Goal: Transaction & Acquisition: Purchase product/service

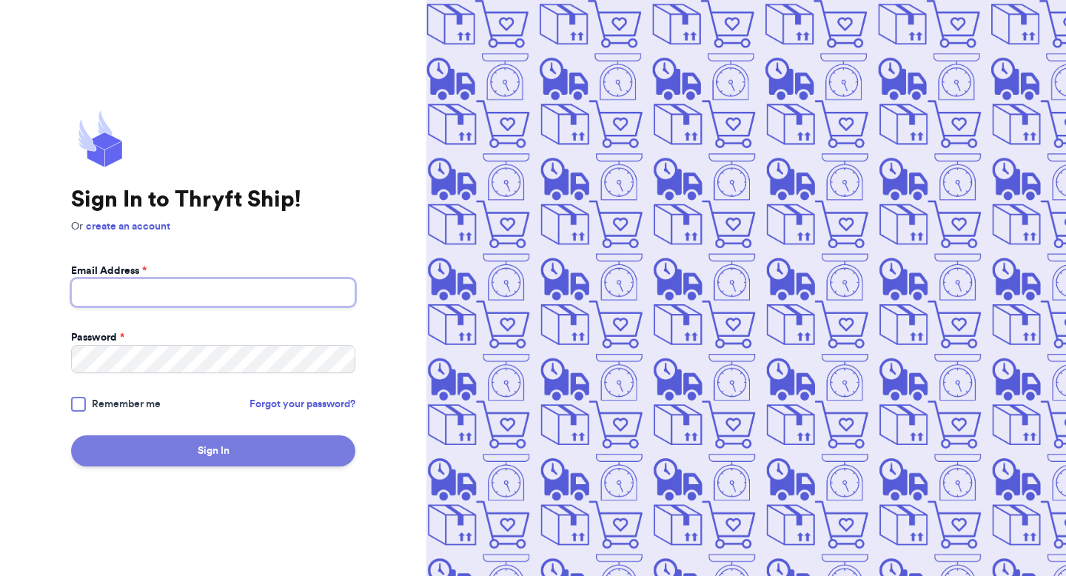
type input "[EMAIL_ADDRESS][DOMAIN_NAME]"
click at [178, 454] on button "Sign In" at bounding box center [213, 450] width 284 height 31
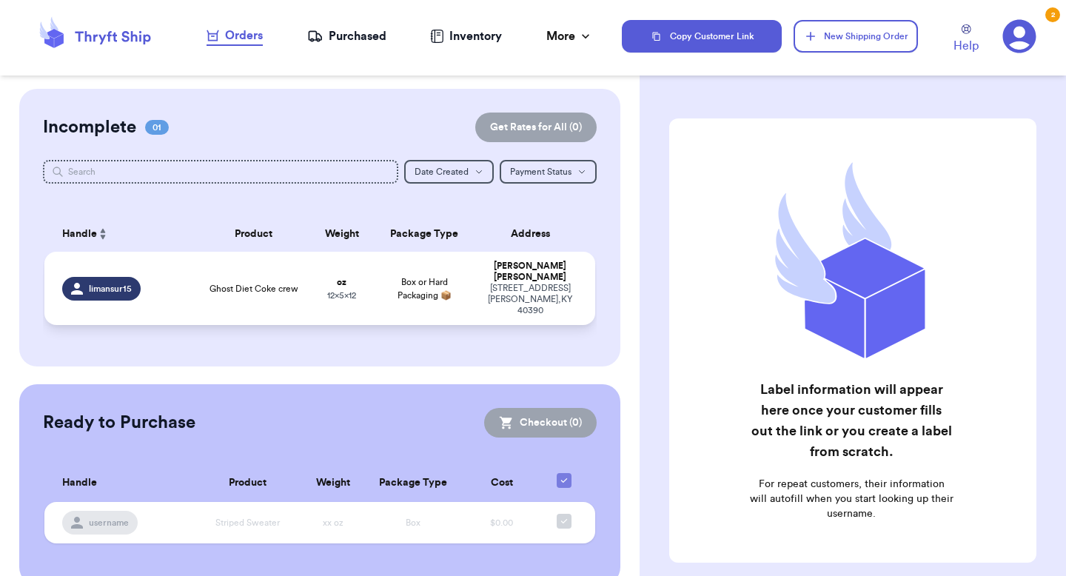
click at [302, 292] on td "Ghost Diet Coke crew" at bounding box center [253, 288] width 110 height 73
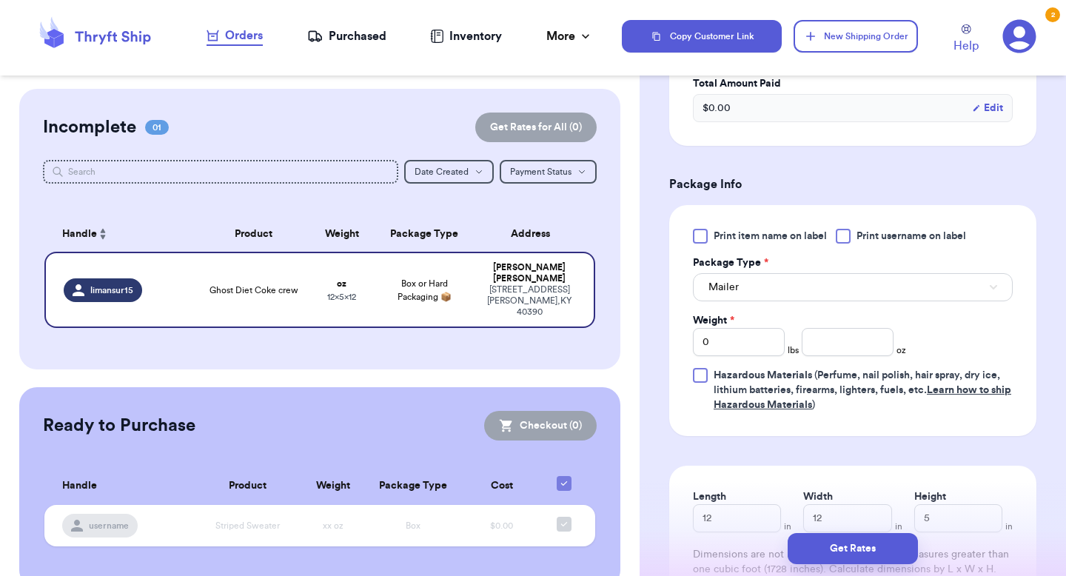
scroll to position [447, 0]
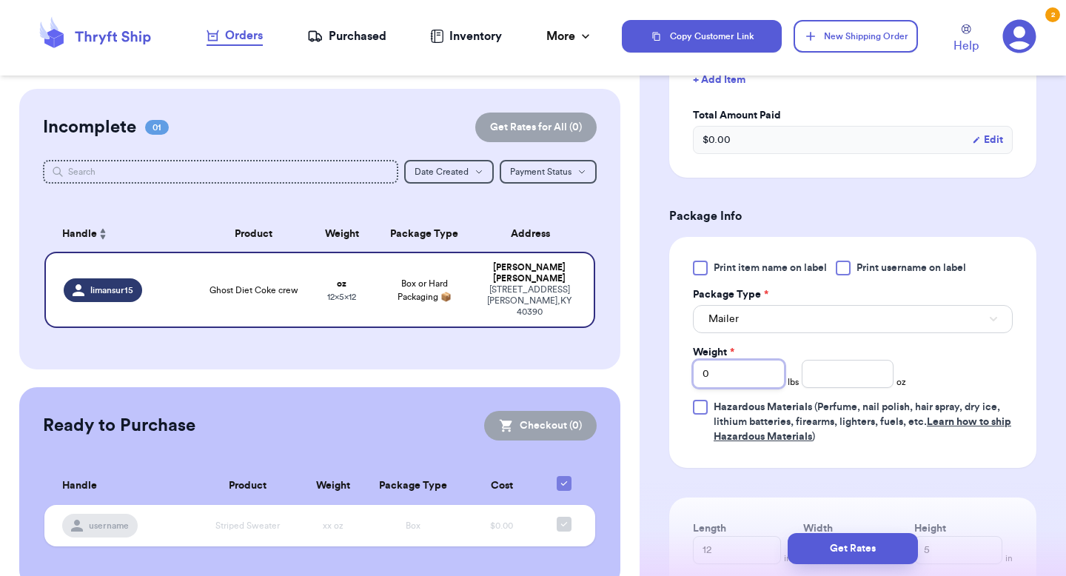
click at [760, 376] on input "0" at bounding box center [739, 374] width 92 height 28
click at [873, 371] on input "number" at bounding box center [847, 374] width 92 height 28
type input "15.9"
click at [949, 377] on div "Print item name on label Print username on label Package Type * Mailer Weight *…" at bounding box center [853, 352] width 320 height 184
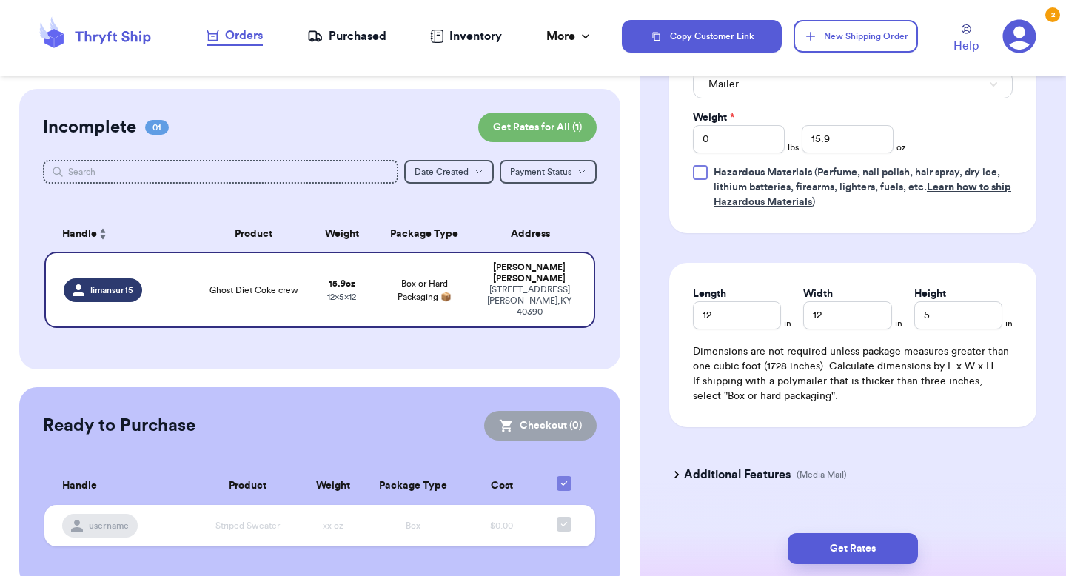
scroll to position [714, 0]
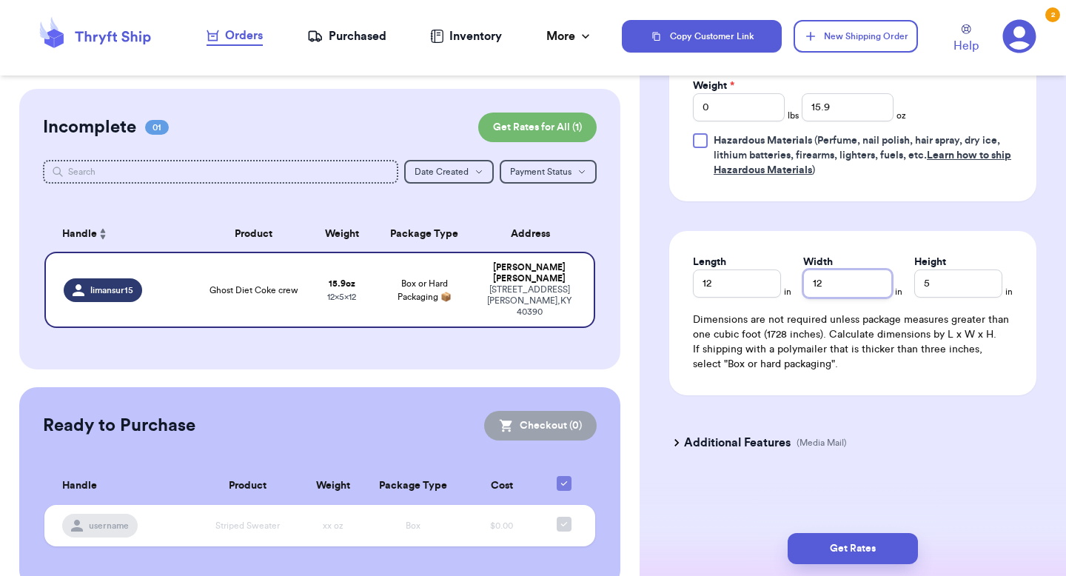
click at [846, 295] on input "12" at bounding box center [847, 283] width 88 height 28
type input "10"
click at [946, 295] on input "5" at bounding box center [958, 283] width 88 height 28
type input "3"
type input "5"
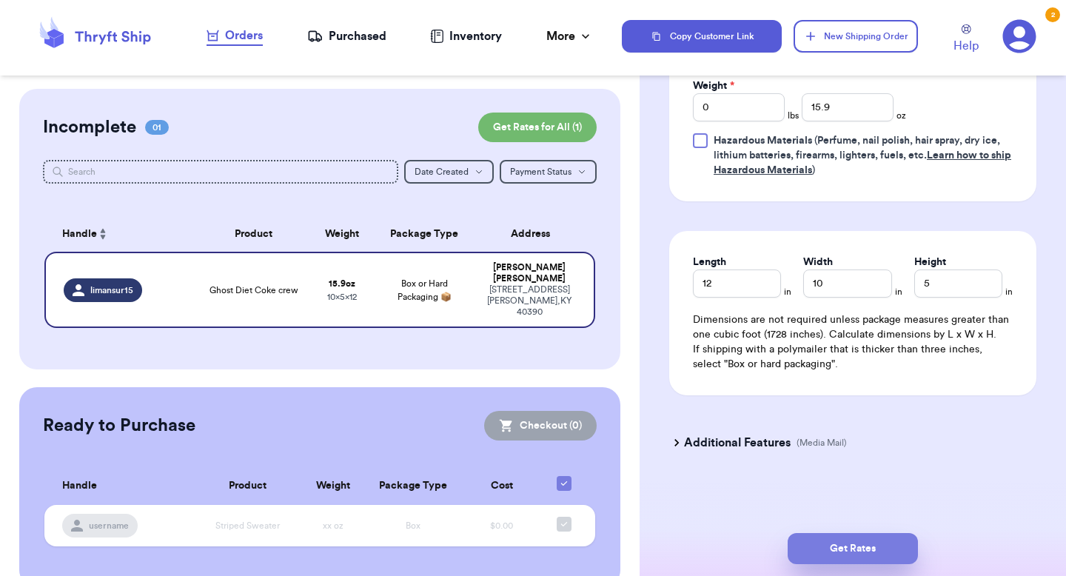
click at [858, 551] on button "Get Rates" at bounding box center [852, 548] width 130 height 31
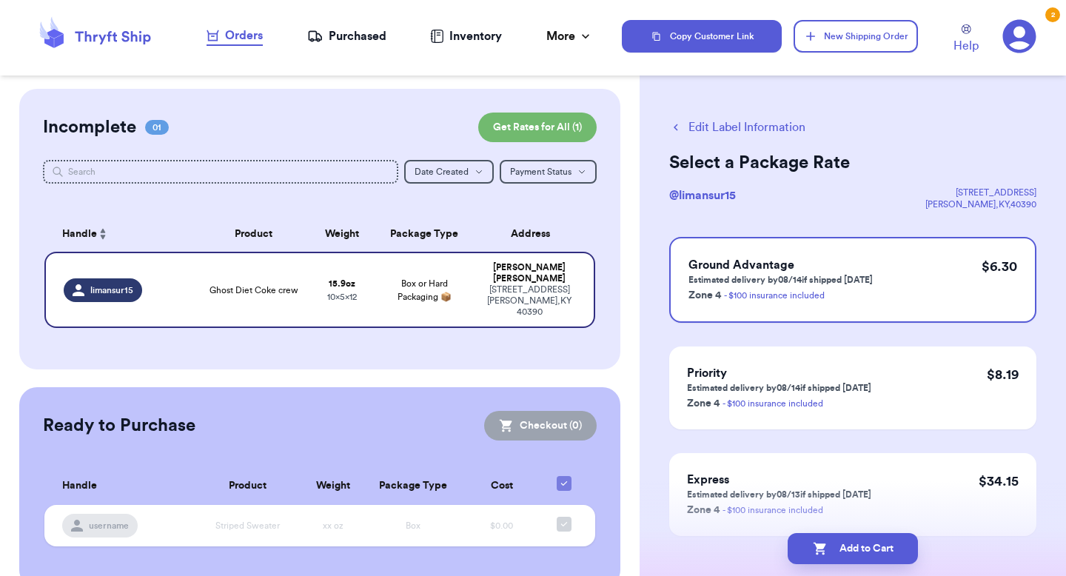
click at [676, 127] on icon "button" at bounding box center [675, 127] width 13 height 13
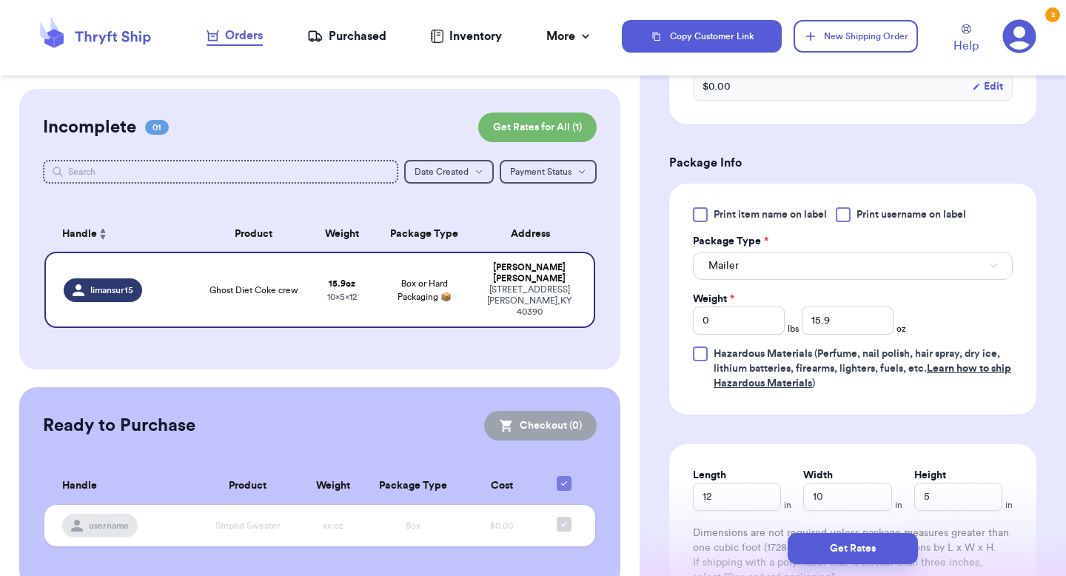
scroll to position [628, 0]
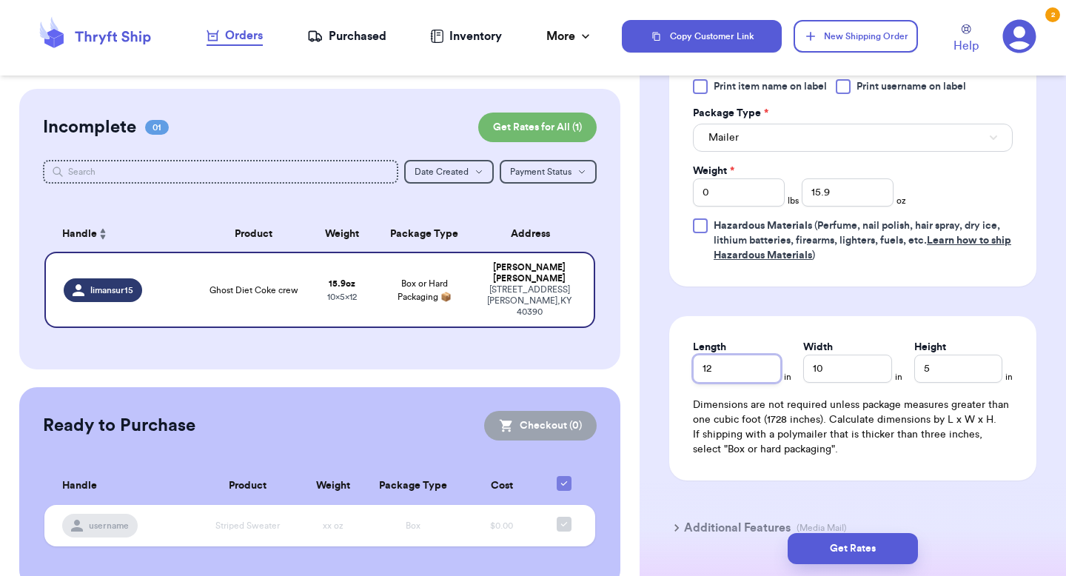
click at [745, 374] on input "12" at bounding box center [737, 368] width 88 height 28
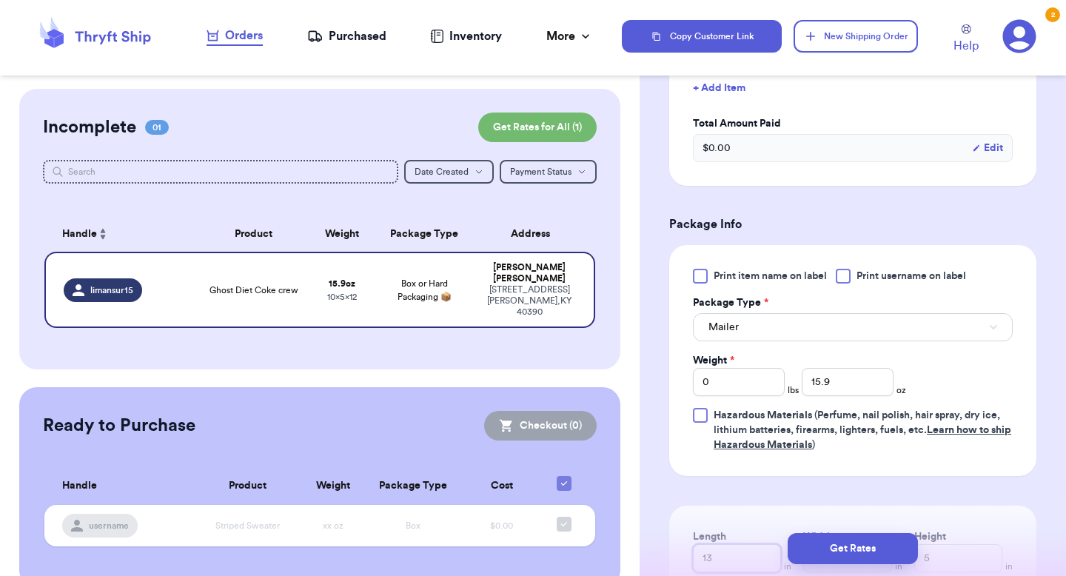
scroll to position [414, 0]
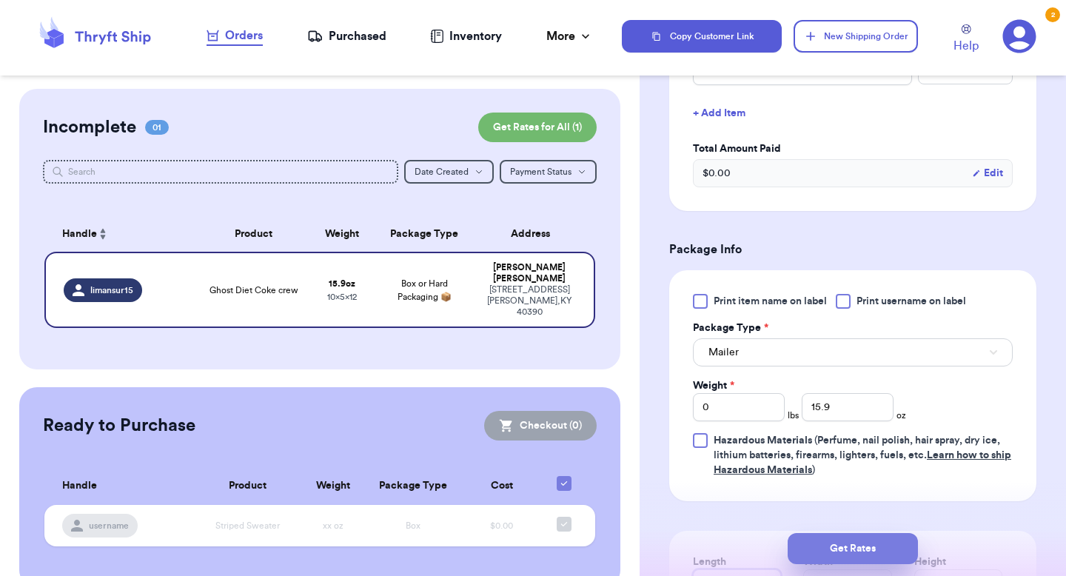
type input "13"
click at [864, 551] on button "Get Rates" at bounding box center [852, 548] width 130 height 31
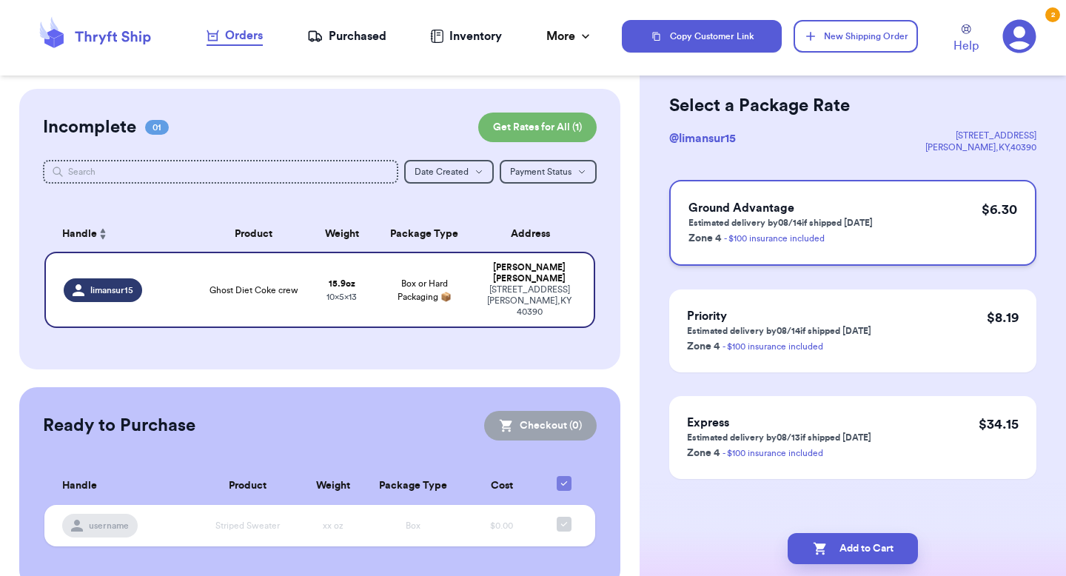
scroll to position [62, 0]
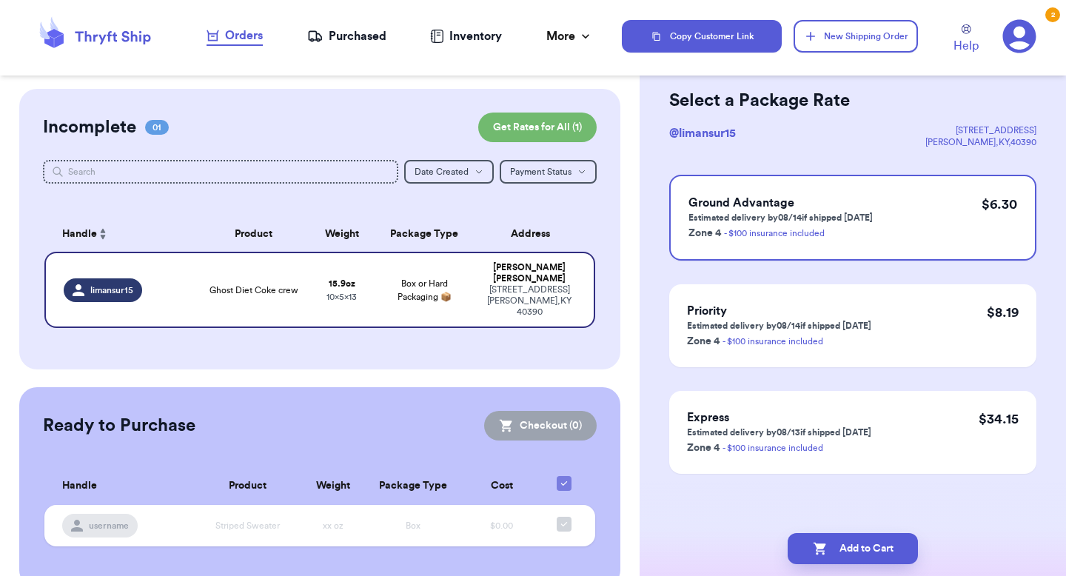
click at [1015, 39] on icon at bounding box center [1019, 36] width 33 height 33
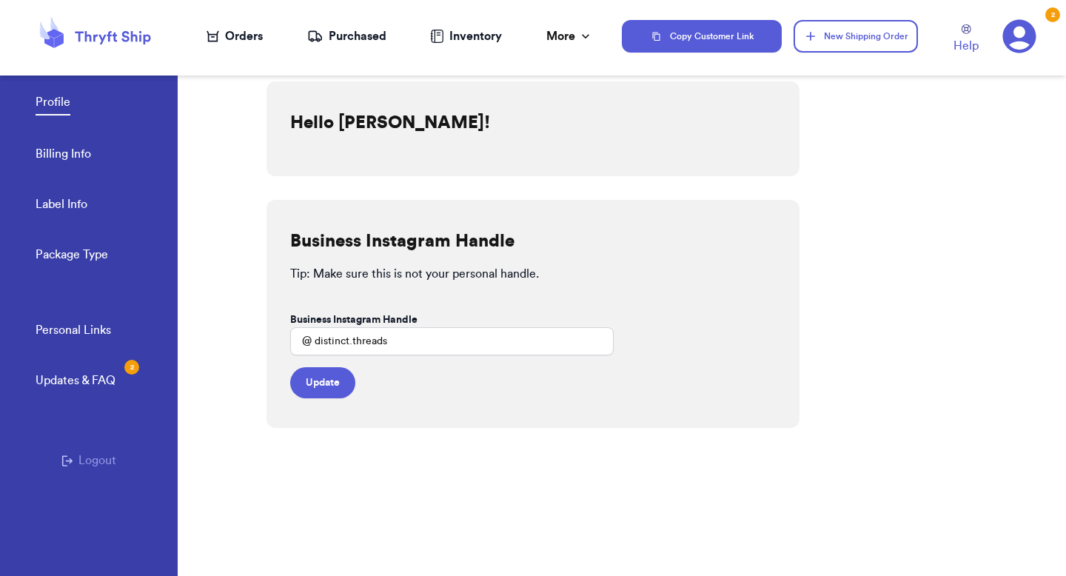
click at [88, 160] on link "Billing Info" at bounding box center [64, 155] width 56 height 21
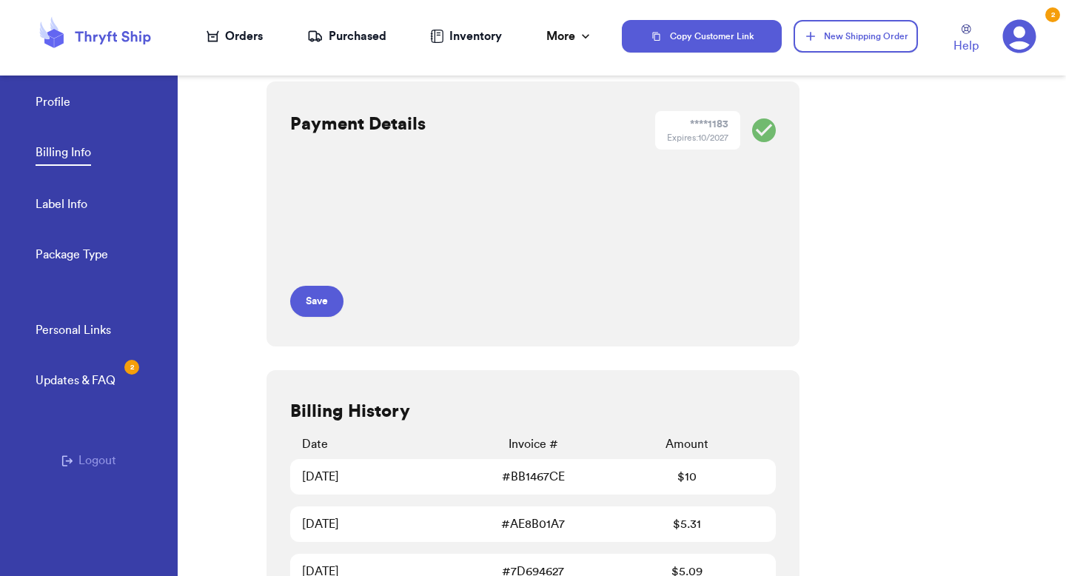
click at [101, 38] on icon at bounding box center [112, 37] width 75 height 13
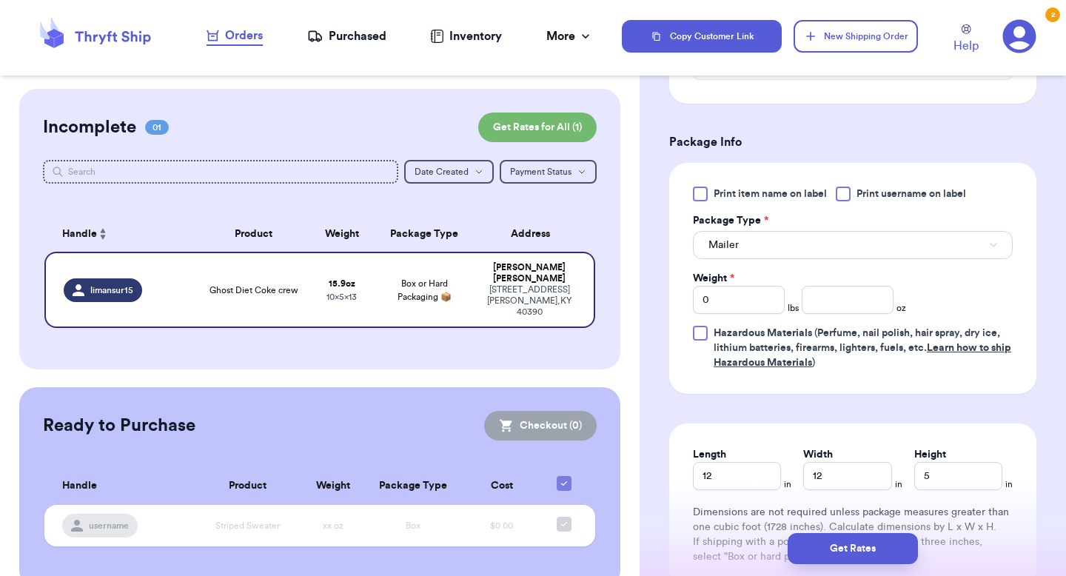
scroll to position [687, 0]
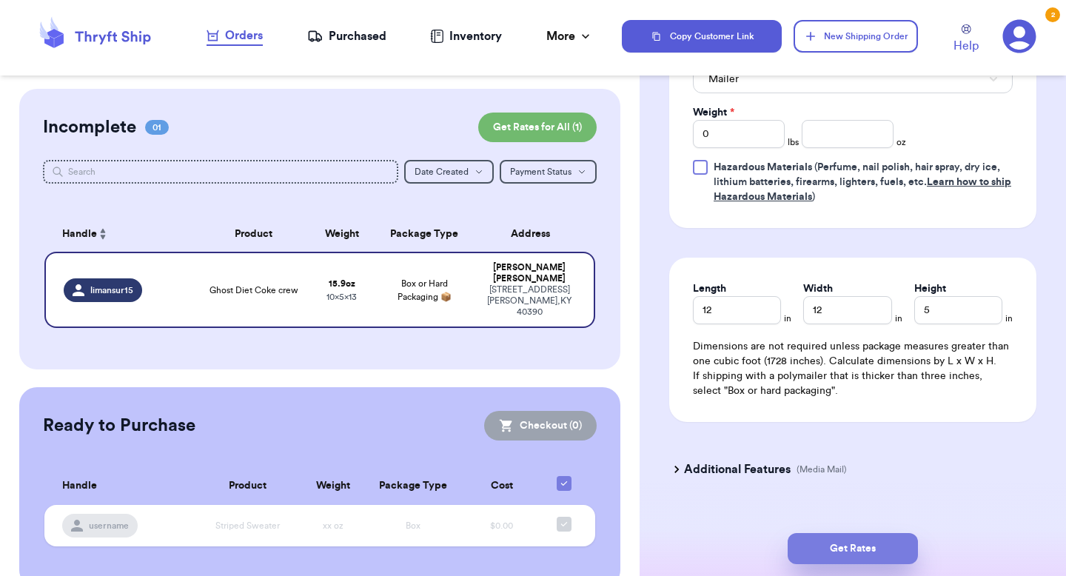
click at [863, 547] on button "Get Rates" at bounding box center [852, 548] width 130 height 31
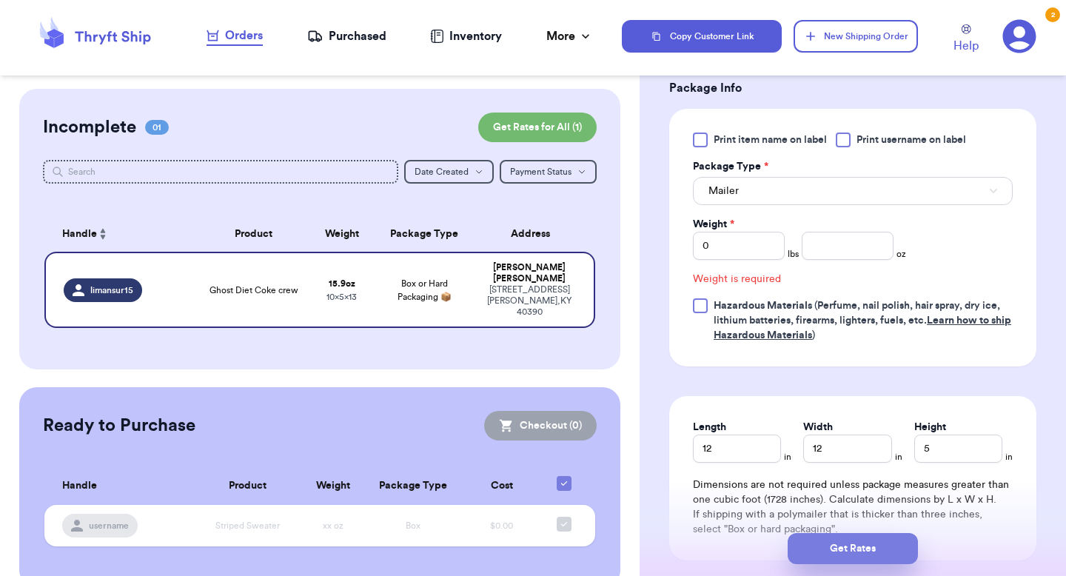
scroll to position [534, 0]
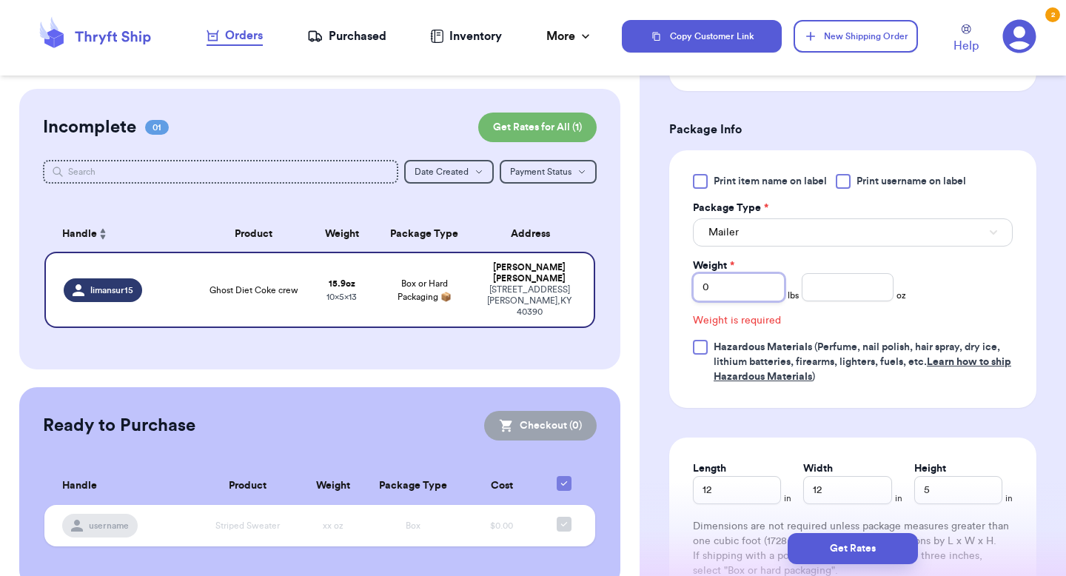
click at [750, 292] on input "0" at bounding box center [739, 287] width 92 height 28
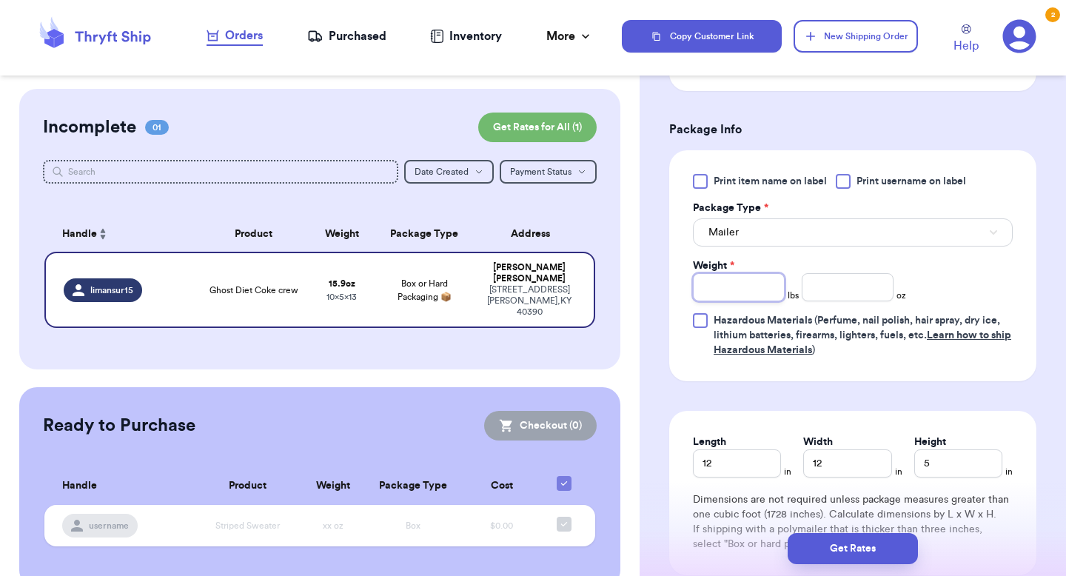
type input "1"
type input "15"
type input "15.9"
type input "15"
type input "1"
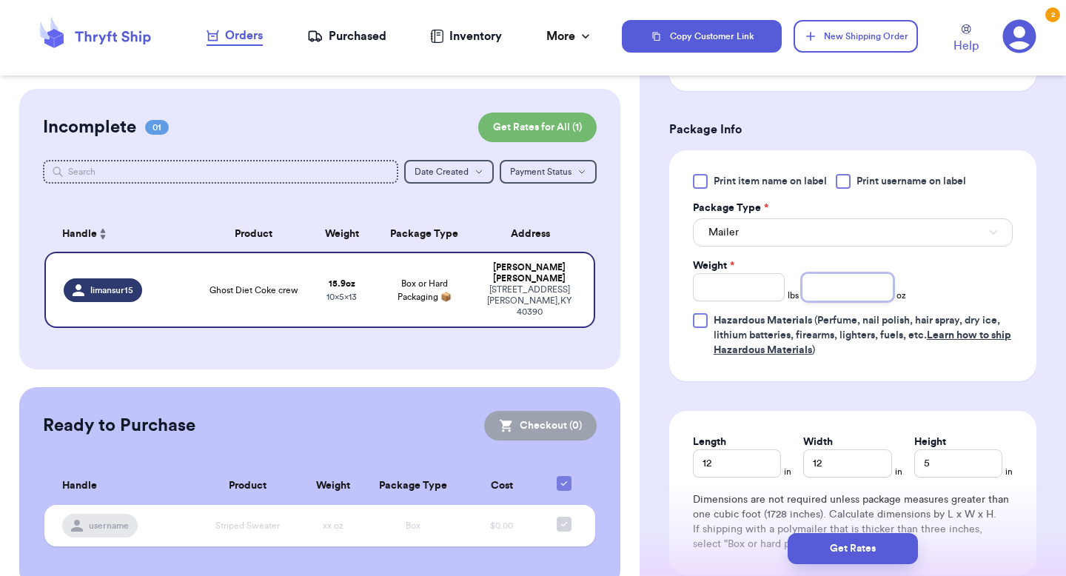
click at [835, 283] on input "number" at bounding box center [847, 287] width 92 height 28
type input "15.9"
click at [974, 308] on div "Print item name on label Print username on label Package Type * Mailer Weight *…" at bounding box center [853, 266] width 320 height 184
click at [860, 468] on input "12" at bounding box center [847, 463] width 88 height 28
click at [714, 468] on input "12" at bounding box center [737, 463] width 88 height 28
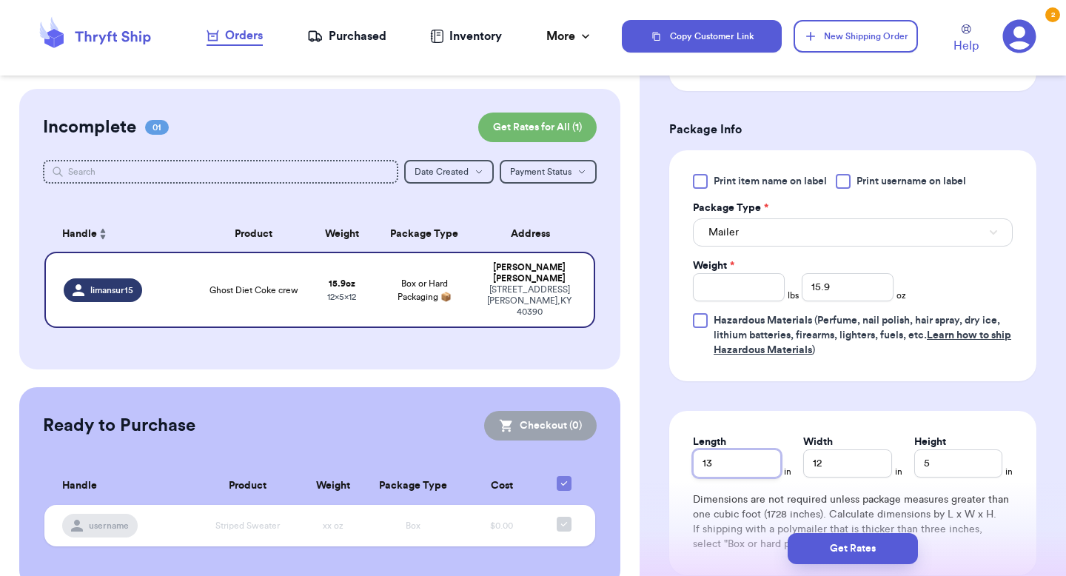
type input "13"
click at [827, 463] on input "12" at bounding box center [847, 463] width 88 height 28
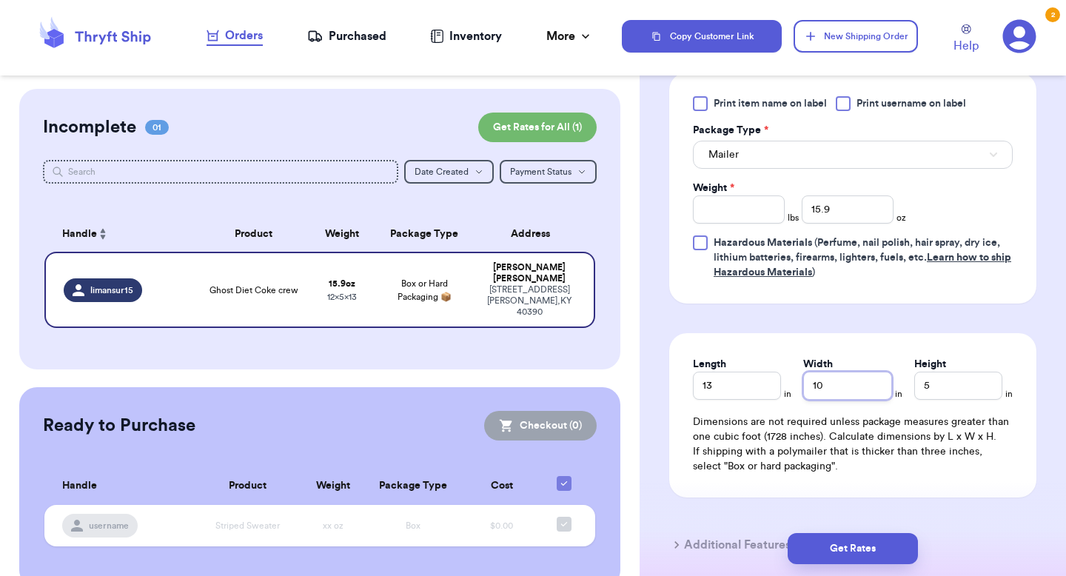
scroll to position [619, 0]
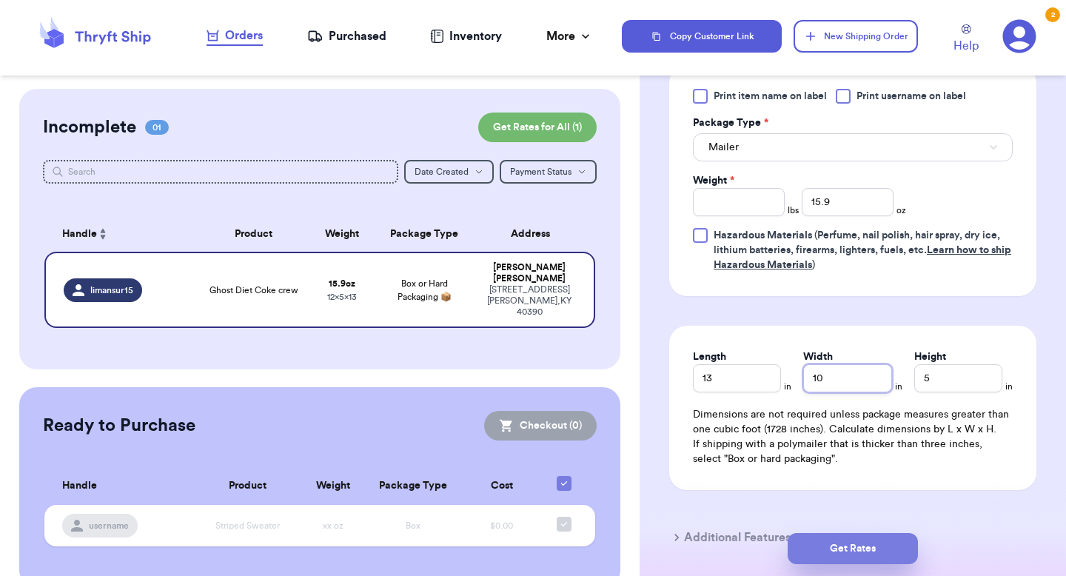
type input "10"
click at [863, 543] on button "Get Rates" at bounding box center [852, 548] width 130 height 31
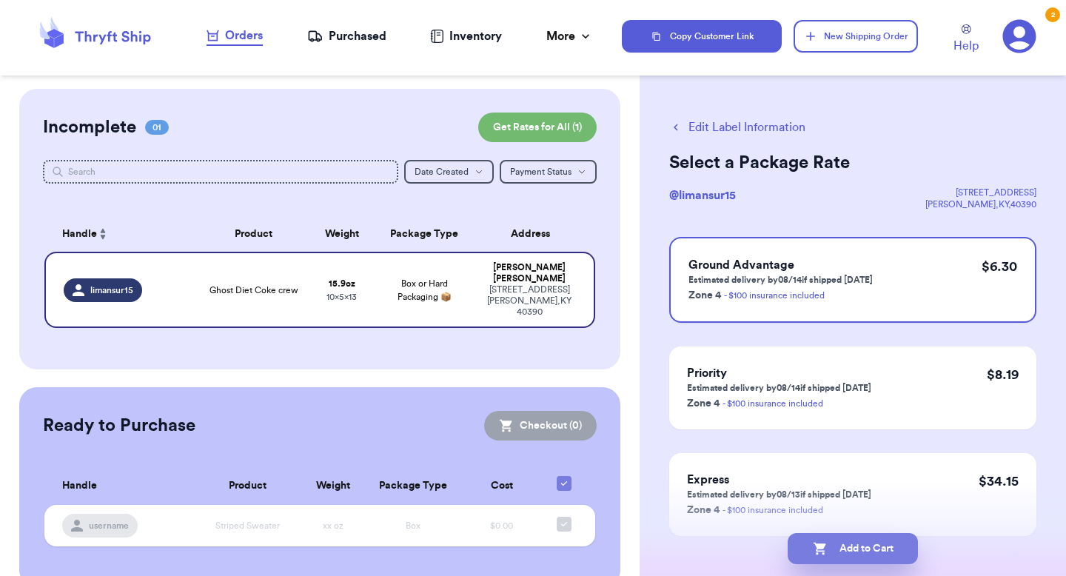
click at [846, 551] on button "Add to Cart" at bounding box center [852, 548] width 130 height 31
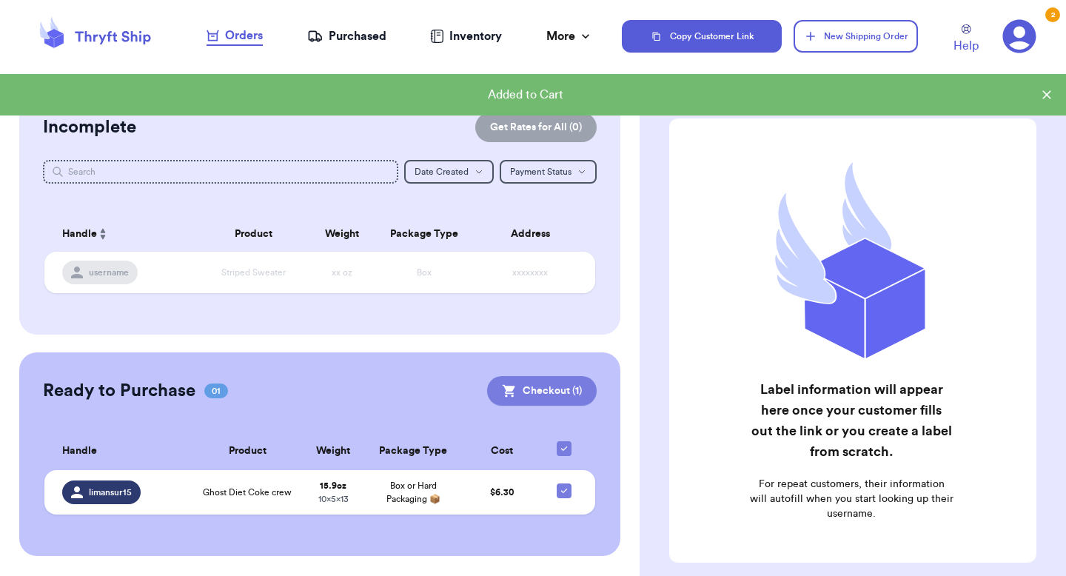
click at [571, 395] on button "Checkout ( 1 )" at bounding box center [542, 391] width 110 height 30
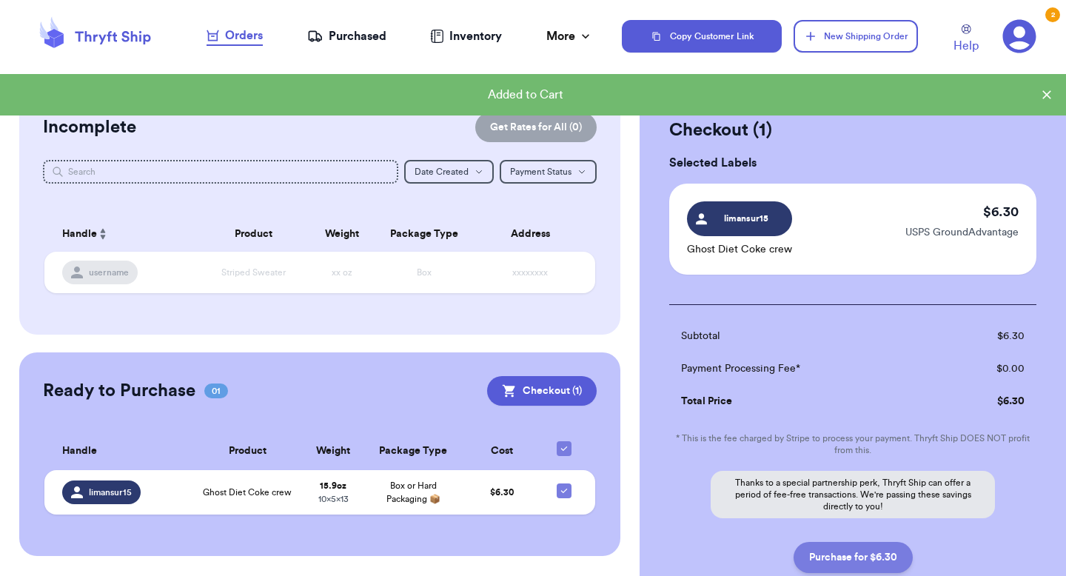
click at [847, 559] on button "Purchase for $6.30" at bounding box center [852, 557] width 119 height 31
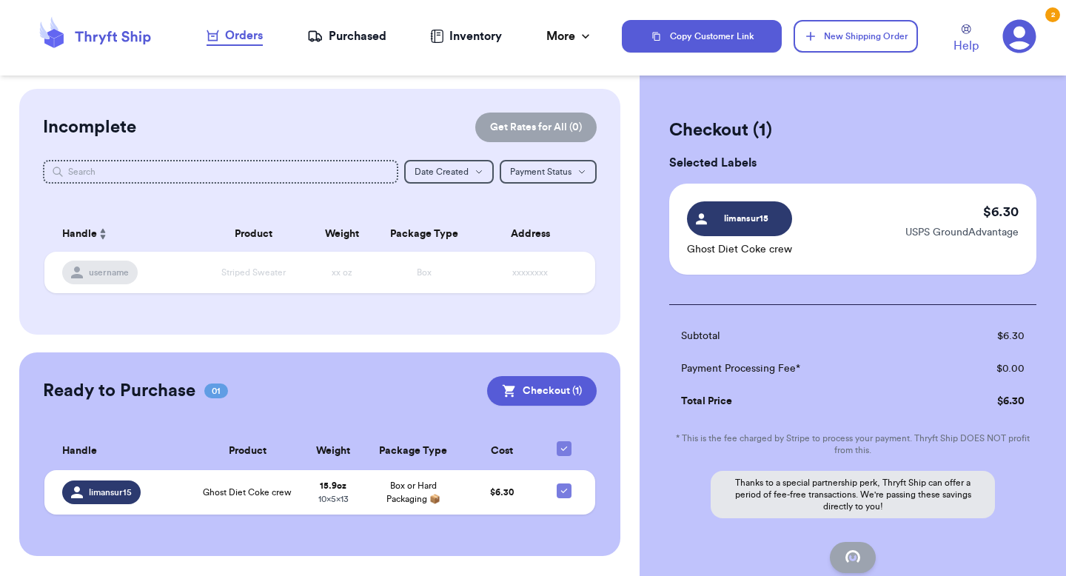
checkbox input "false"
checkbox input "true"
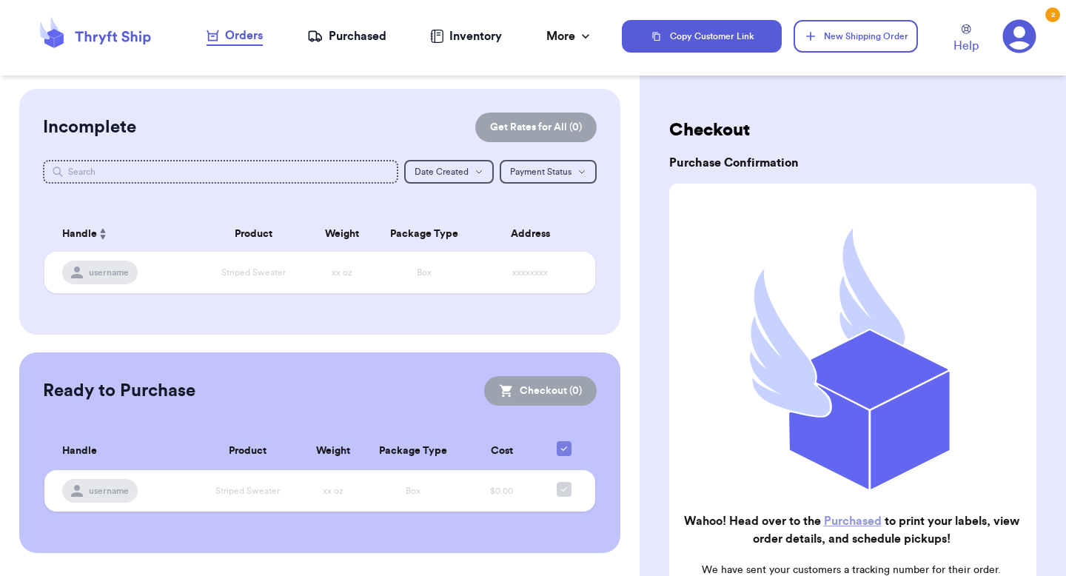
click at [366, 42] on div "Purchased" at bounding box center [346, 36] width 79 height 18
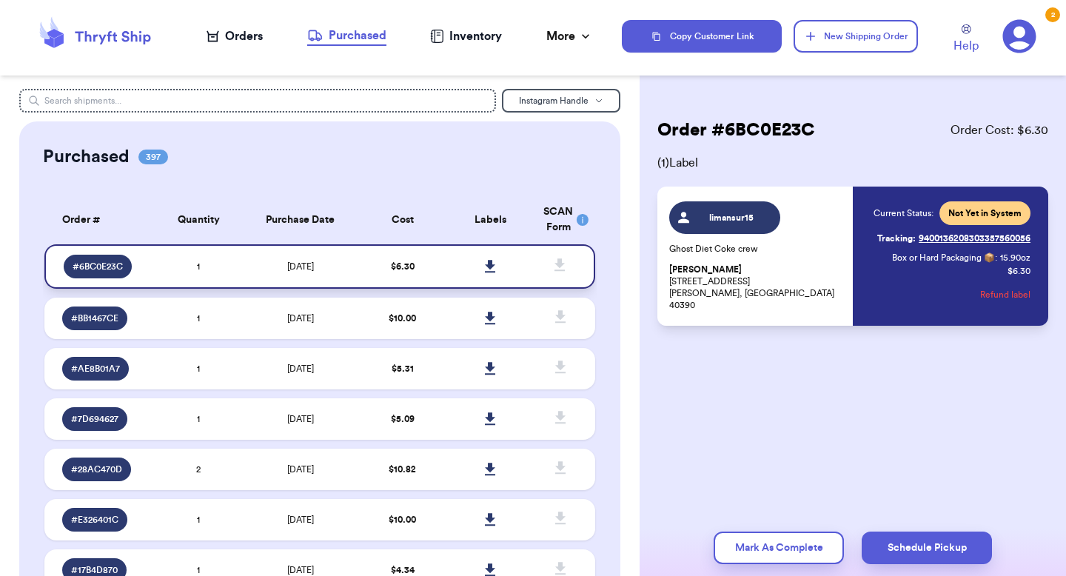
click at [476, 262] on link at bounding box center [490, 266] width 33 height 33
